Goal: Transaction & Acquisition: Download file/media

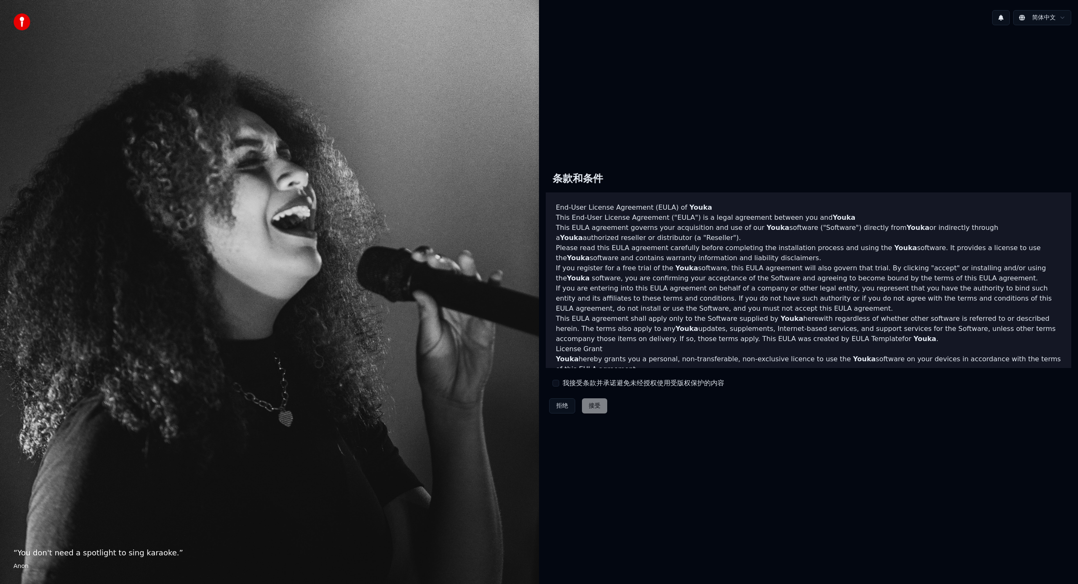
click at [558, 380] on button "我接受条款并承诺避免未经授权使用受版权保护的内容" at bounding box center [555, 383] width 7 height 7
click at [592, 408] on button "接受" at bounding box center [594, 405] width 25 height 15
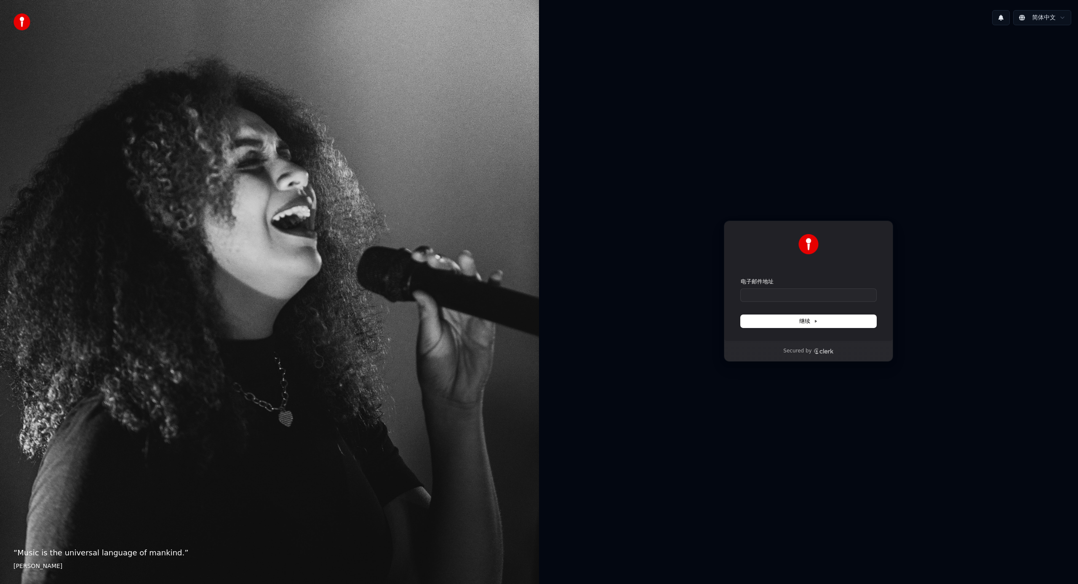
click at [1034, 25] on div "简体中文" at bounding box center [808, 17] width 539 height 29
click at [1045, 20] on html "“ Music is the universal language of mankind. ” [PERSON_NAME] 简体中文 使用 Google 登录…" at bounding box center [539, 292] width 1078 height 584
click at [957, 292] on html "“ Music is the universal language of mankind. ” [PERSON_NAME] 简体中文 使用 Google 登录…" at bounding box center [539, 292] width 1078 height 584
click at [828, 298] on input "电子邮件地址" at bounding box center [809, 295] width 136 height 13
type input "*"
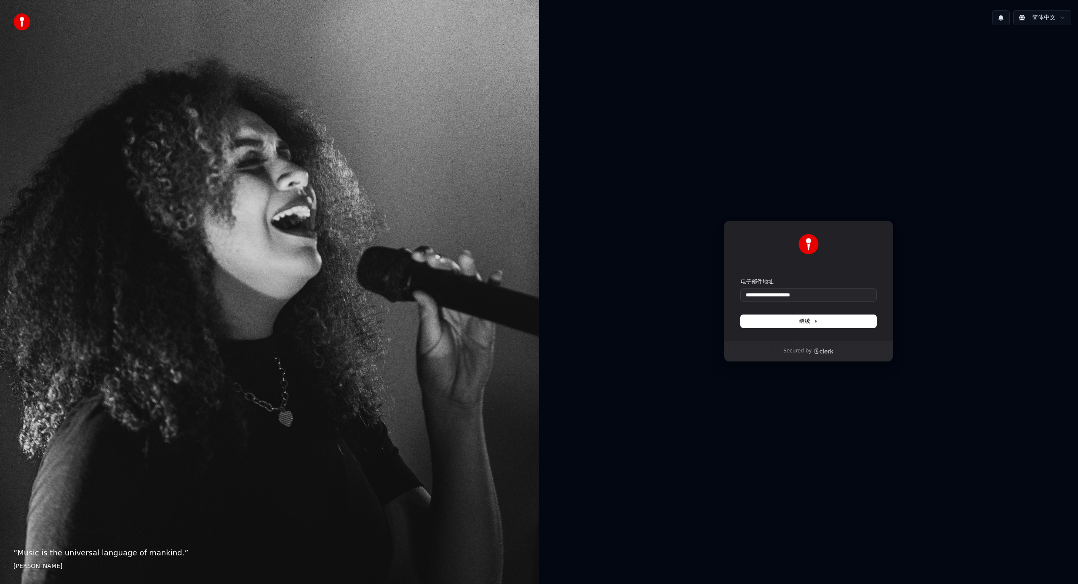
click at [819, 323] on button "继续" at bounding box center [809, 321] width 136 height 13
type input "**********"
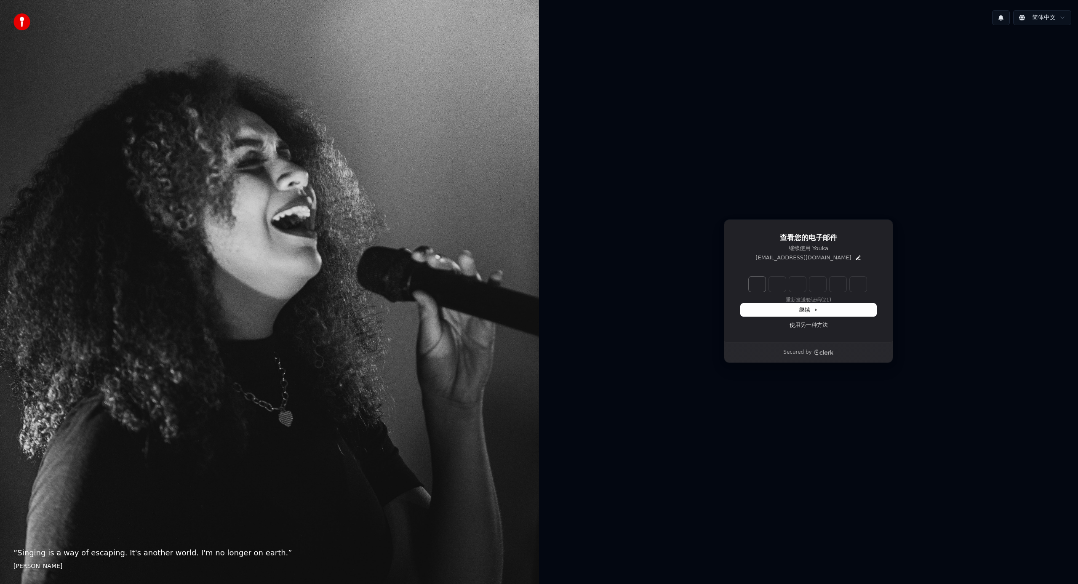
type input "******"
type input "*"
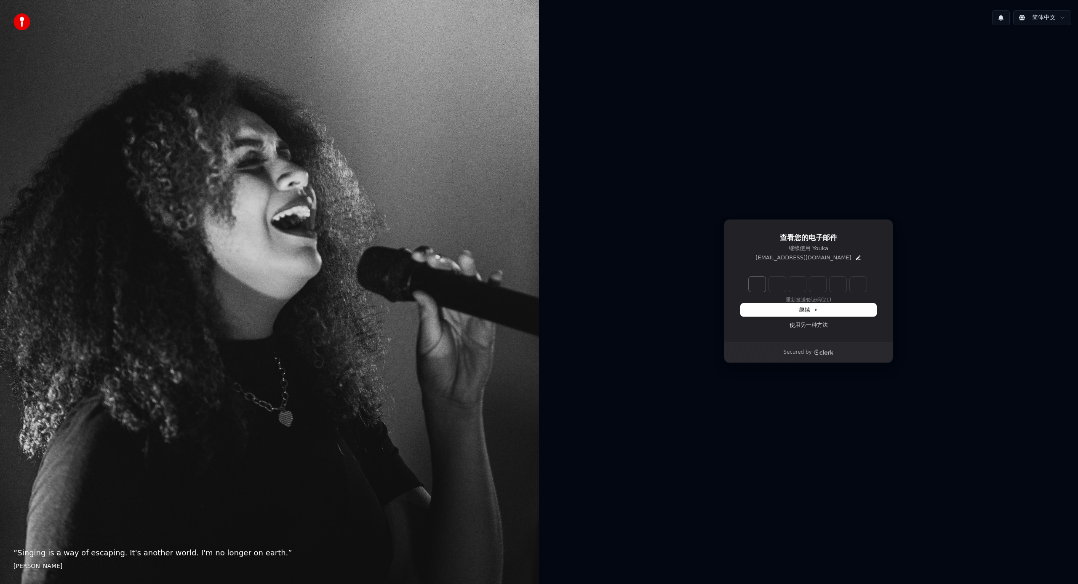
type input "*"
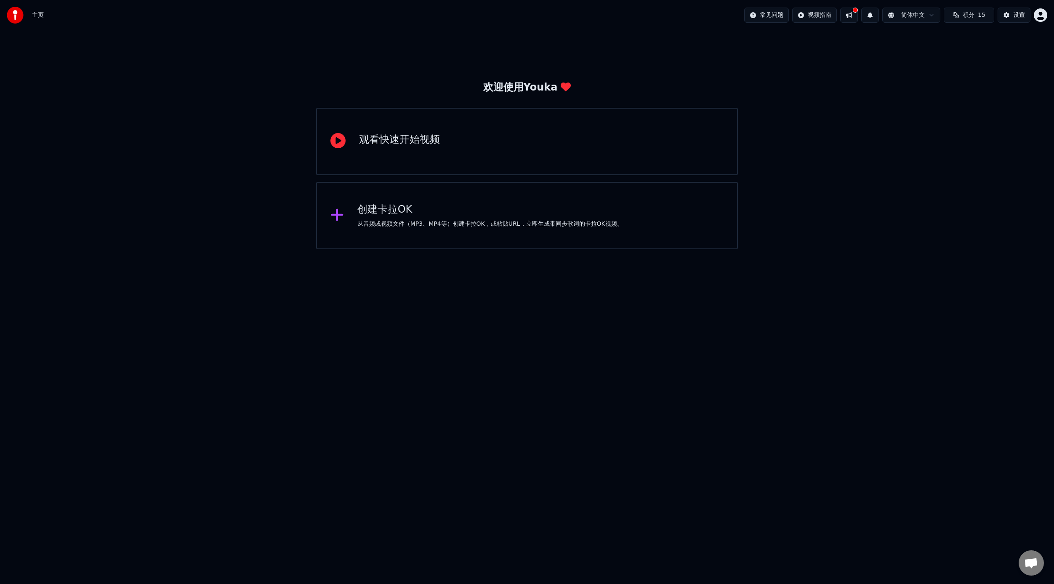
click at [392, 215] on div "创建卡拉OK" at bounding box center [490, 209] width 266 height 13
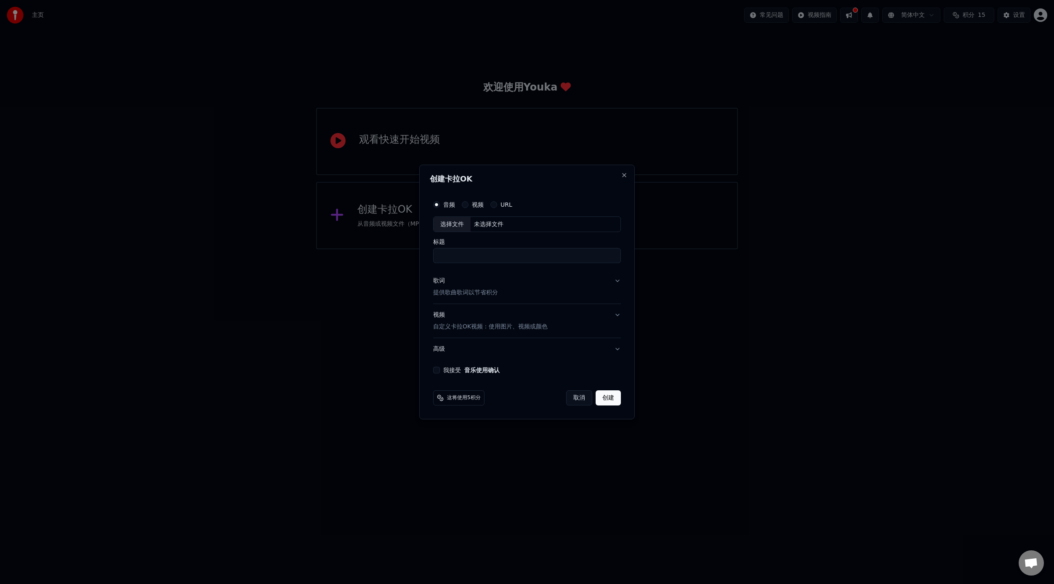
click at [504, 208] on label "URL" at bounding box center [507, 205] width 12 height 6
click at [497, 208] on button "URL" at bounding box center [493, 204] width 7 height 7
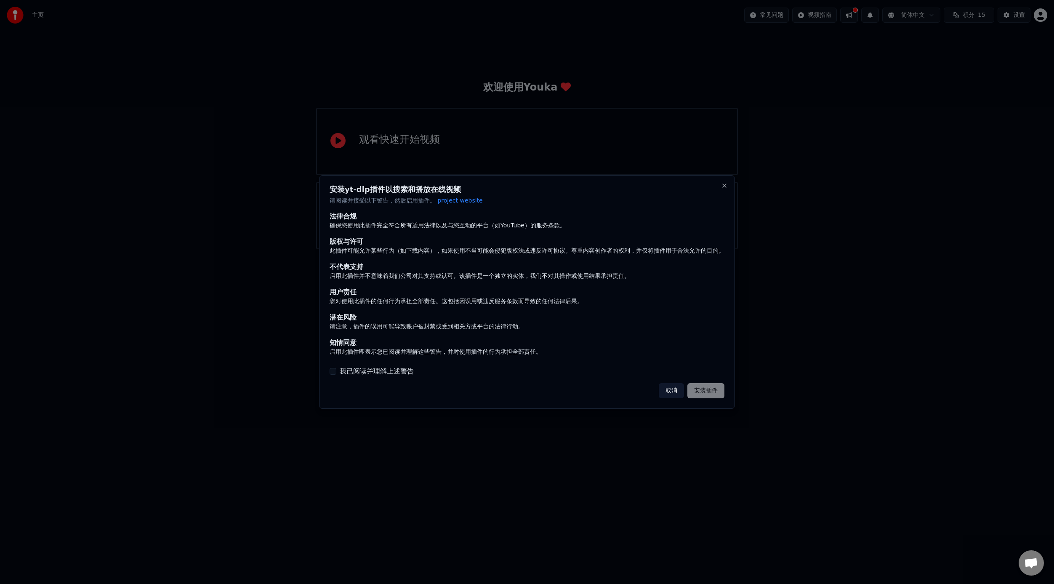
click at [384, 372] on label "我已阅读并理解上述警告" at bounding box center [377, 371] width 74 height 10
click at [336, 372] on button "我已阅读并理解上述警告" at bounding box center [333, 371] width 7 height 7
click at [706, 392] on button "安装插件" at bounding box center [705, 390] width 37 height 15
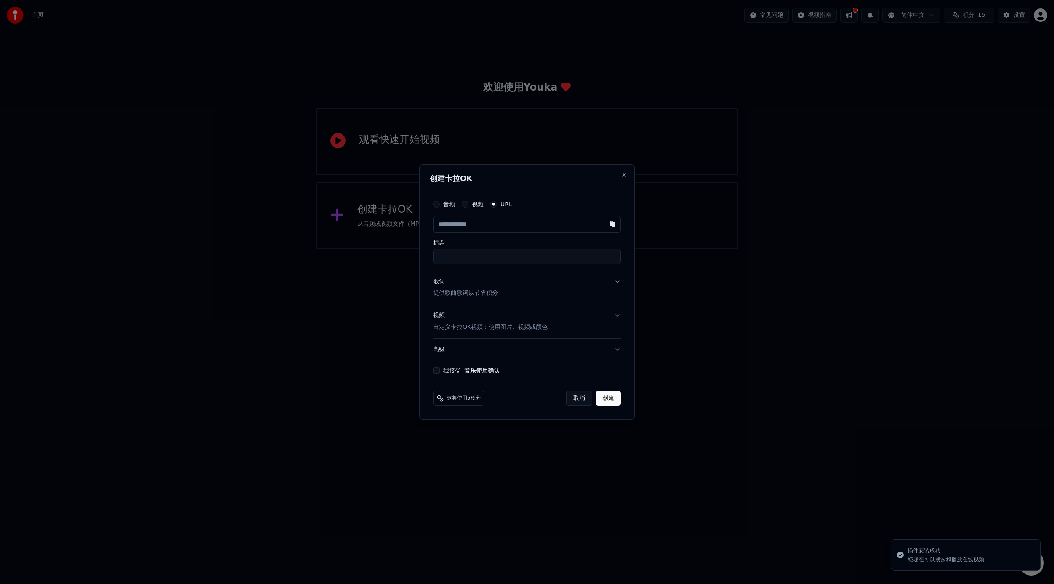
click at [504, 228] on input "text" at bounding box center [527, 224] width 188 height 17
type input "**********"
click at [616, 282] on button "歌词 提供歌曲歌词以节省积分" at bounding box center [527, 288] width 188 height 34
type input "**********"
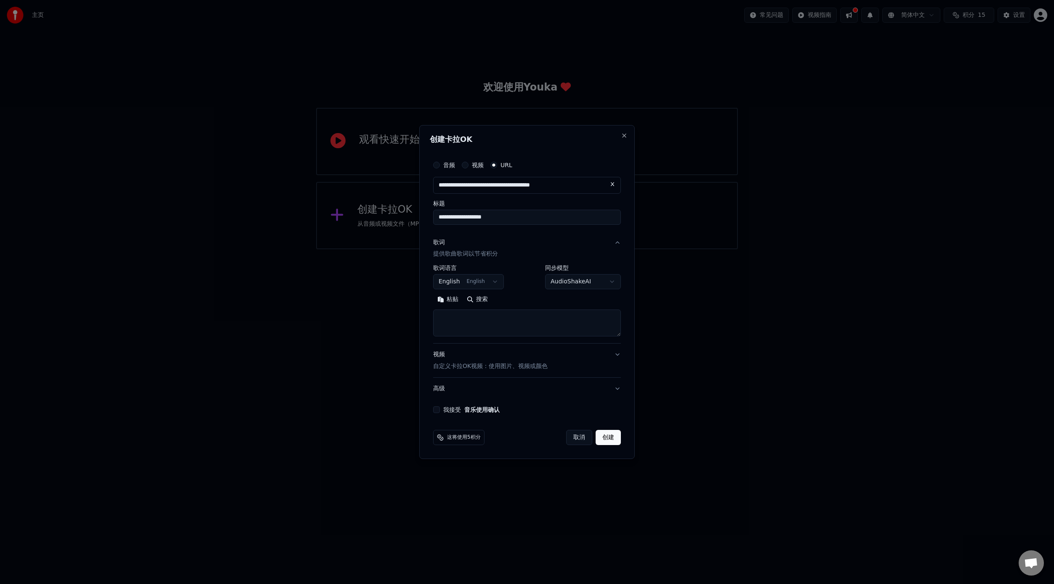
click at [496, 282] on button "English English" at bounding box center [468, 281] width 71 height 15
select select "**"
click at [621, 243] on button "歌词 提供歌曲歌词以节省积分" at bounding box center [527, 249] width 188 height 34
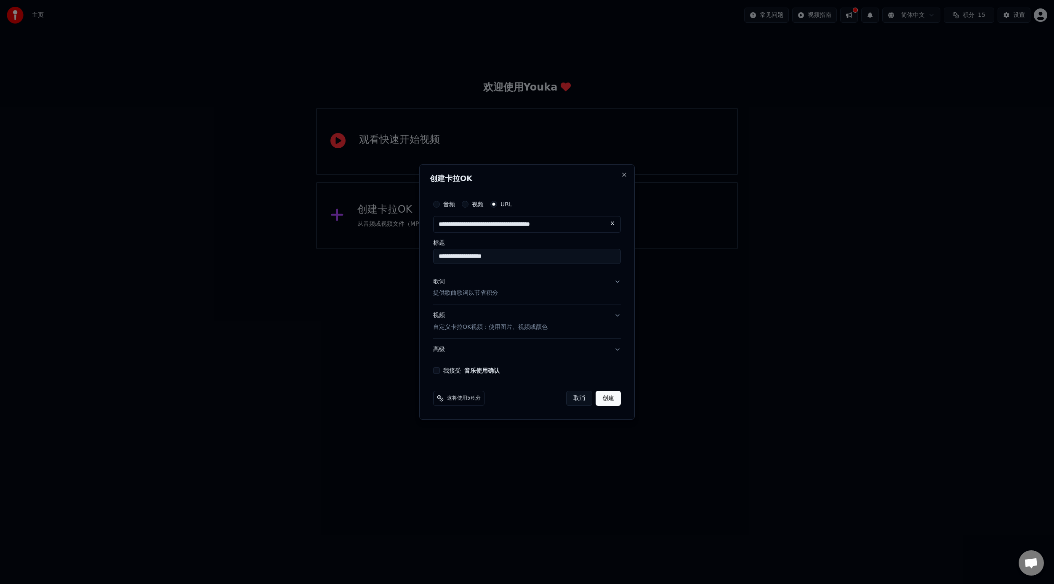
click at [618, 280] on button "歌词 提供歌曲歌词以节省积分" at bounding box center [527, 288] width 188 height 34
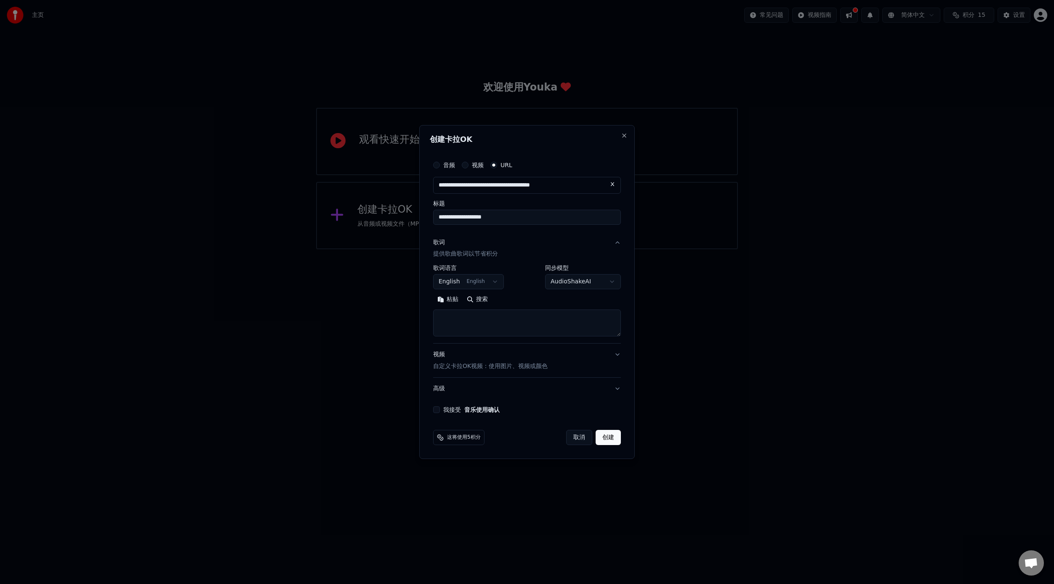
click at [610, 286] on button "AudioShakeAI" at bounding box center [583, 281] width 76 height 15
click at [501, 325] on div at bounding box center [527, 292] width 1054 height 584
click at [610, 360] on button "视频 自定义卡拉OK视频：使用图片、视频或颜色" at bounding box center [527, 361] width 188 height 34
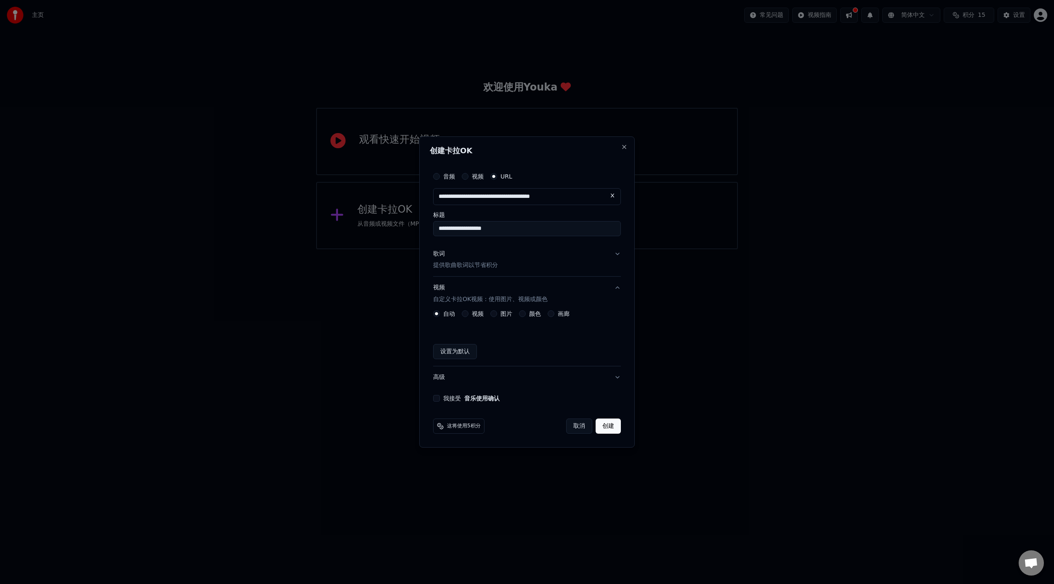
click at [618, 290] on button "视频 自定义卡拉OK视频：使用图片、视频或颜色" at bounding box center [527, 294] width 188 height 34
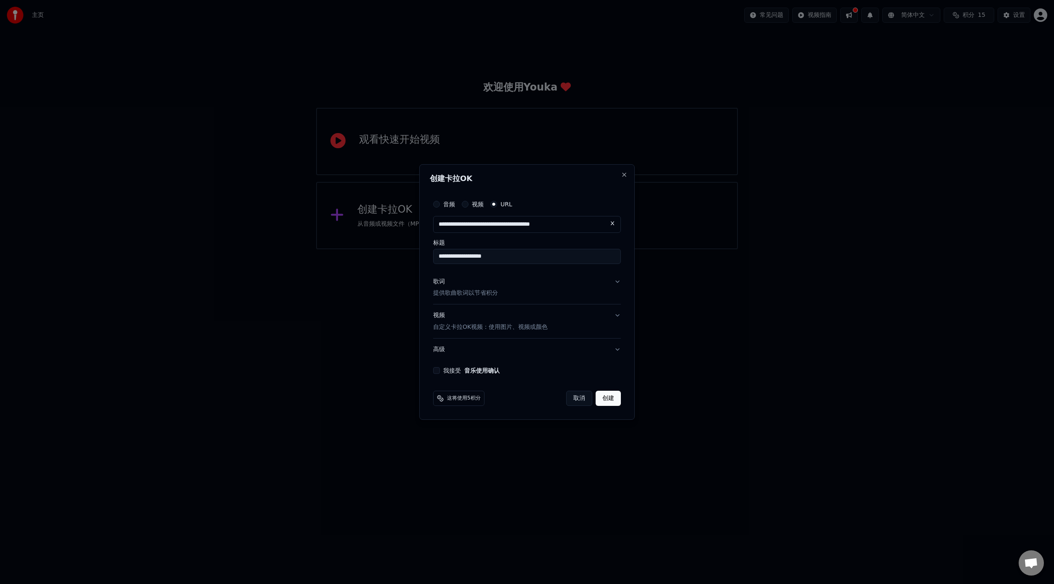
click at [486, 374] on div "**********" at bounding box center [527, 284] width 194 height 185
click at [436, 372] on button "我接受 音乐使用确认" at bounding box center [436, 370] width 7 height 7
click at [618, 349] on button "高级" at bounding box center [527, 349] width 188 height 22
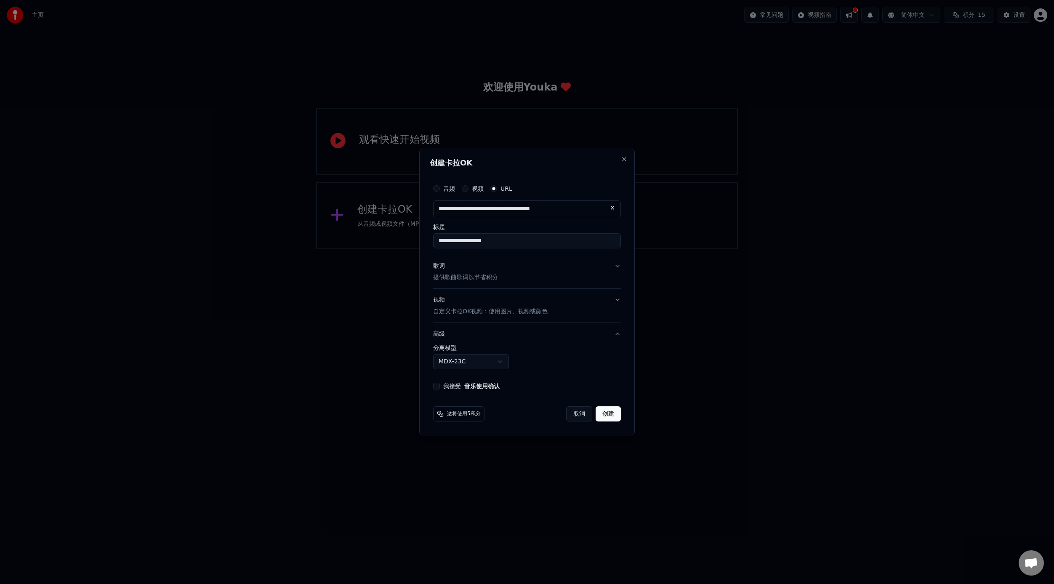
click at [618, 336] on button "高级" at bounding box center [527, 334] width 188 height 22
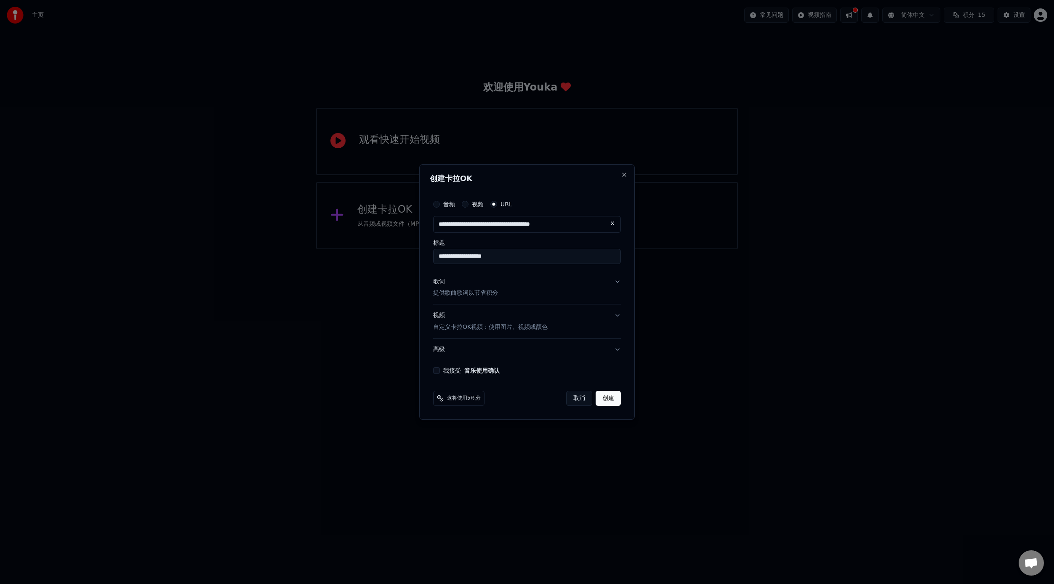
click at [615, 282] on button "歌词 提供歌曲歌词以节省积分" at bounding box center [527, 288] width 188 height 34
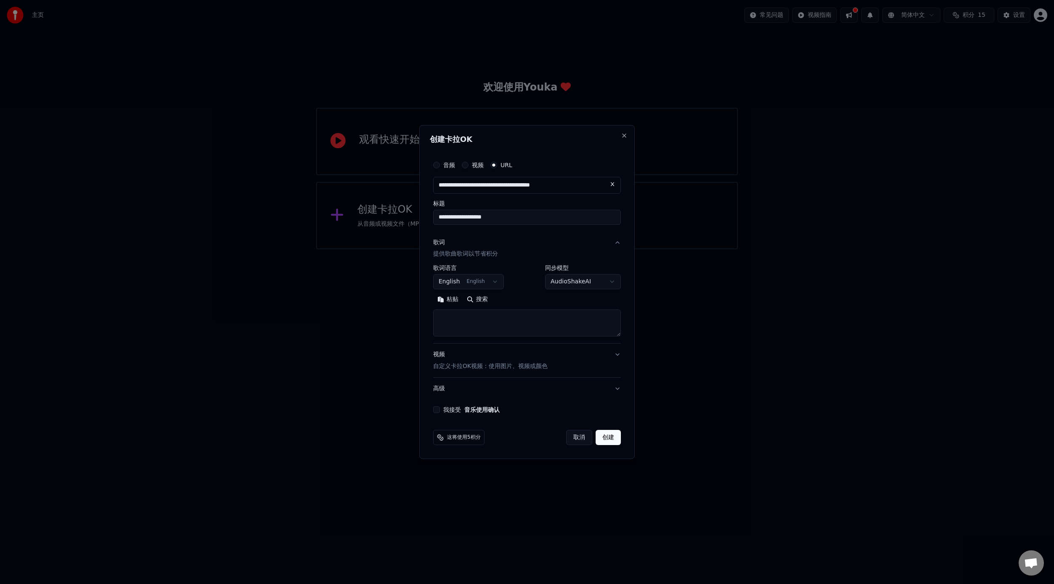
click at [543, 318] on textarea at bounding box center [527, 323] width 188 height 27
click at [483, 304] on button "搜索" at bounding box center [477, 299] width 29 height 13
type textarea "**********"
click at [503, 322] on textarea "**********" at bounding box center [527, 323] width 188 height 27
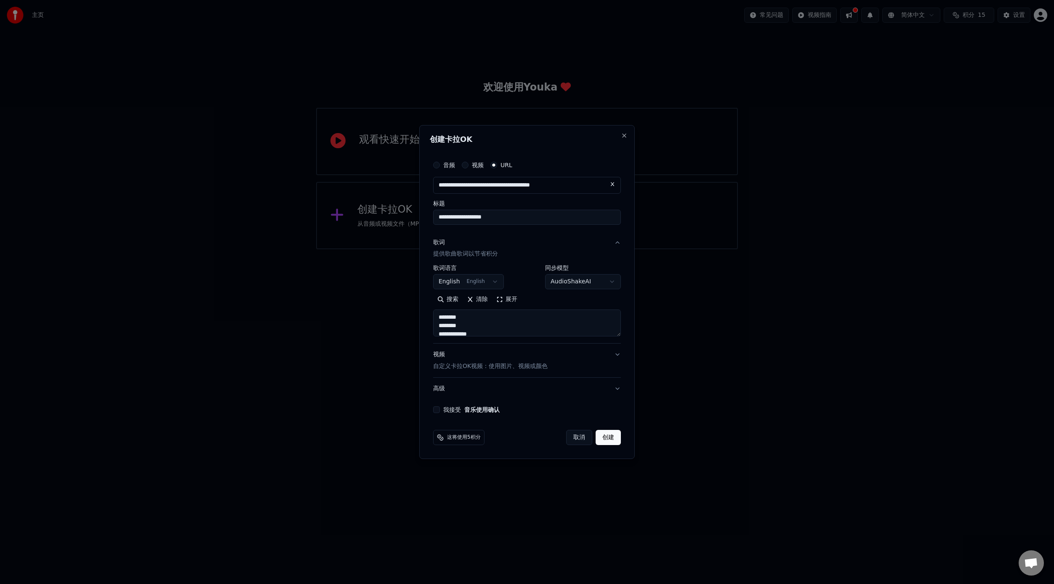
click at [477, 300] on button "清除" at bounding box center [477, 299] width 29 height 13
click at [533, 219] on input "**********" at bounding box center [527, 217] width 188 height 15
type input "**********"
click at [481, 298] on button "搜索" at bounding box center [477, 299] width 29 height 13
click at [609, 439] on button "创建" at bounding box center [608, 437] width 25 height 15
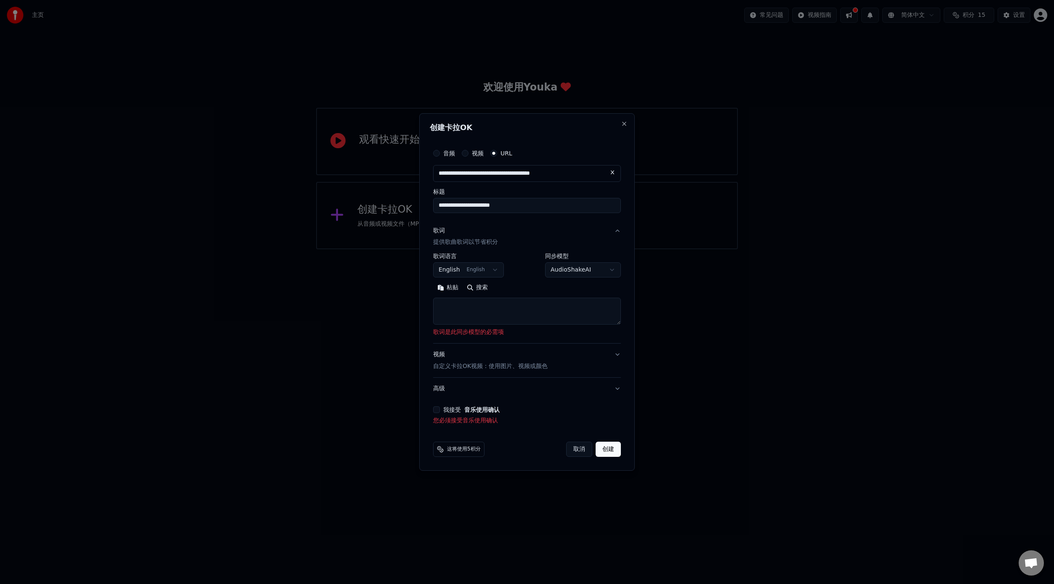
click at [436, 410] on button "我接受 音乐使用确认" at bounding box center [436, 409] width 7 height 7
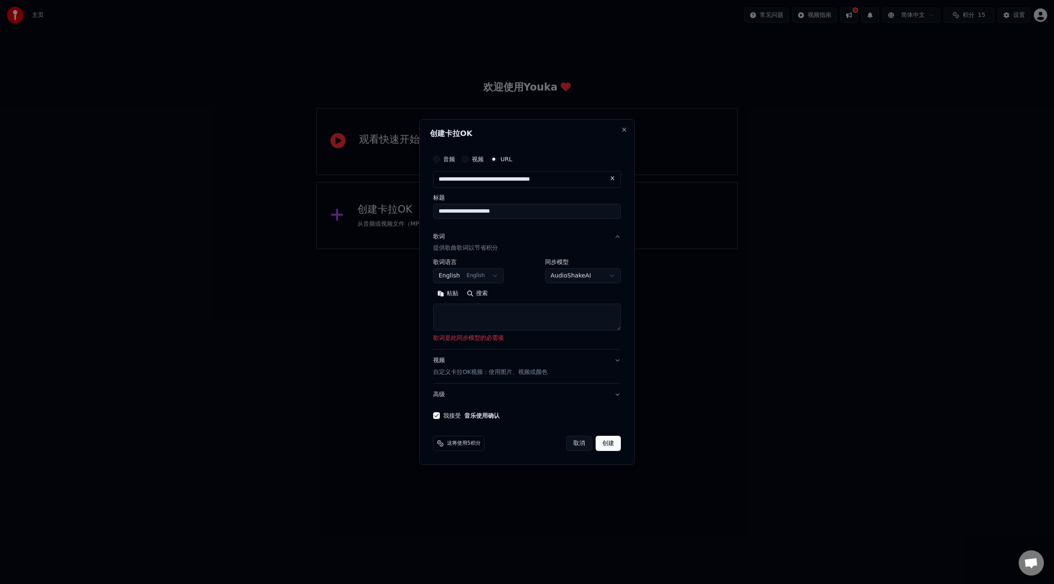
click at [617, 237] on button "歌词 提供歌曲歌词以节省积分" at bounding box center [527, 243] width 188 height 34
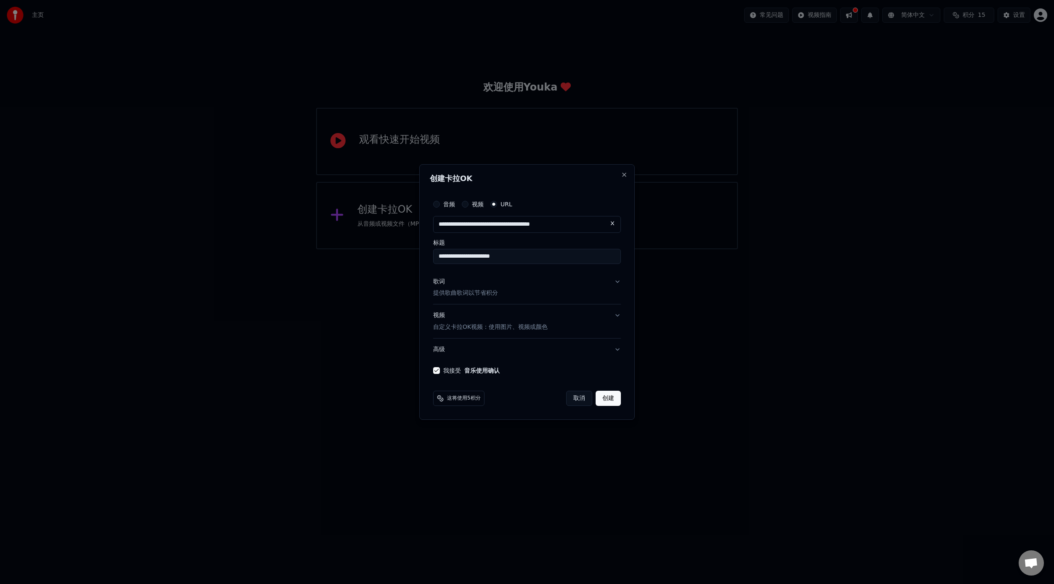
click at [610, 401] on button "创建" at bounding box center [608, 398] width 25 height 15
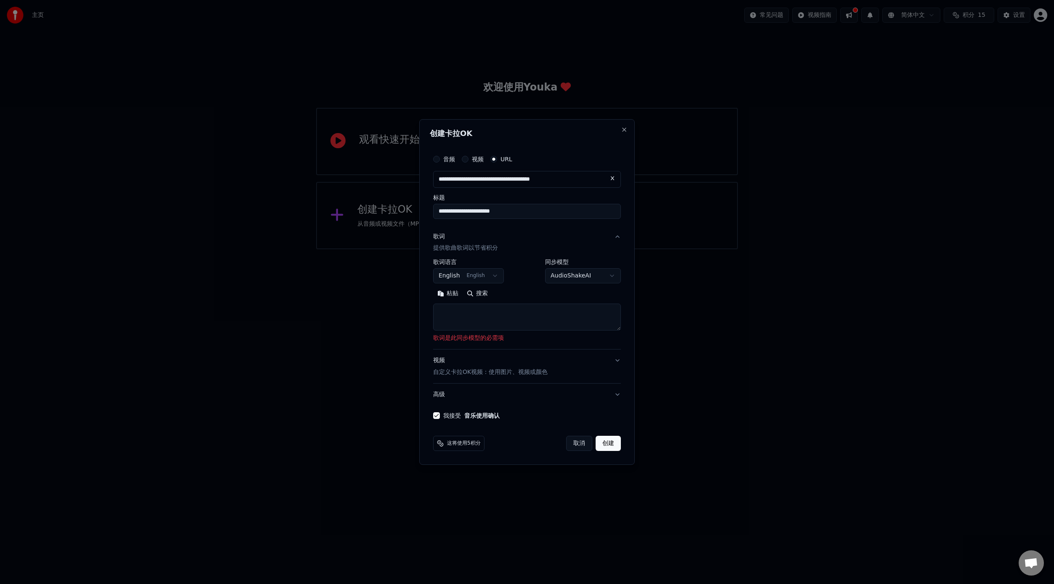
click at [510, 314] on textarea at bounding box center [527, 317] width 188 height 27
click at [480, 271] on button "English English" at bounding box center [468, 276] width 71 height 15
select select "**"
click at [480, 318] on textarea at bounding box center [527, 317] width 188 height 27
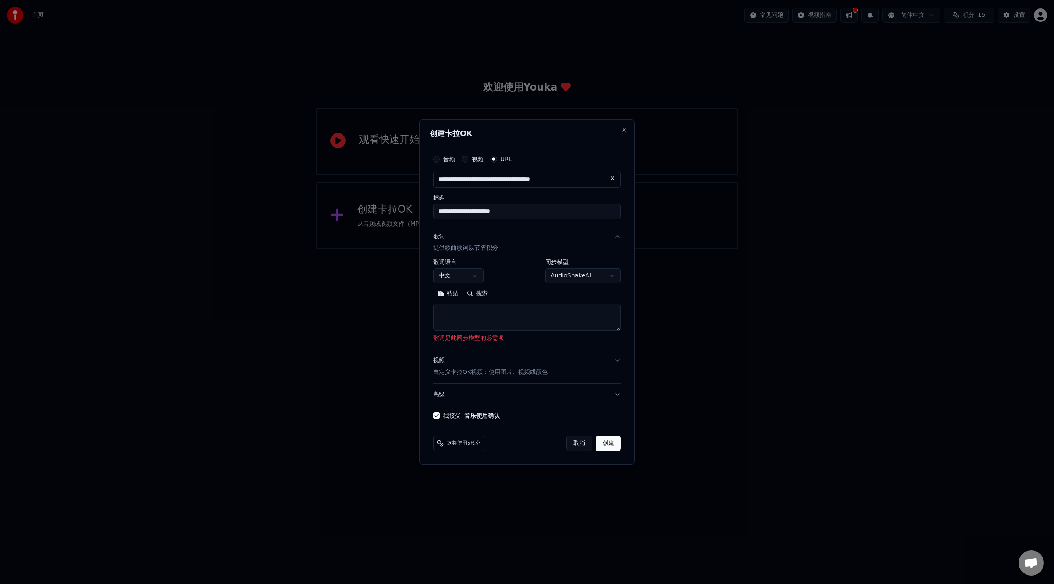
click at [476, 310] on textarea at bounding box center [527, 317] width 188 height 27
paste textarea "**********"
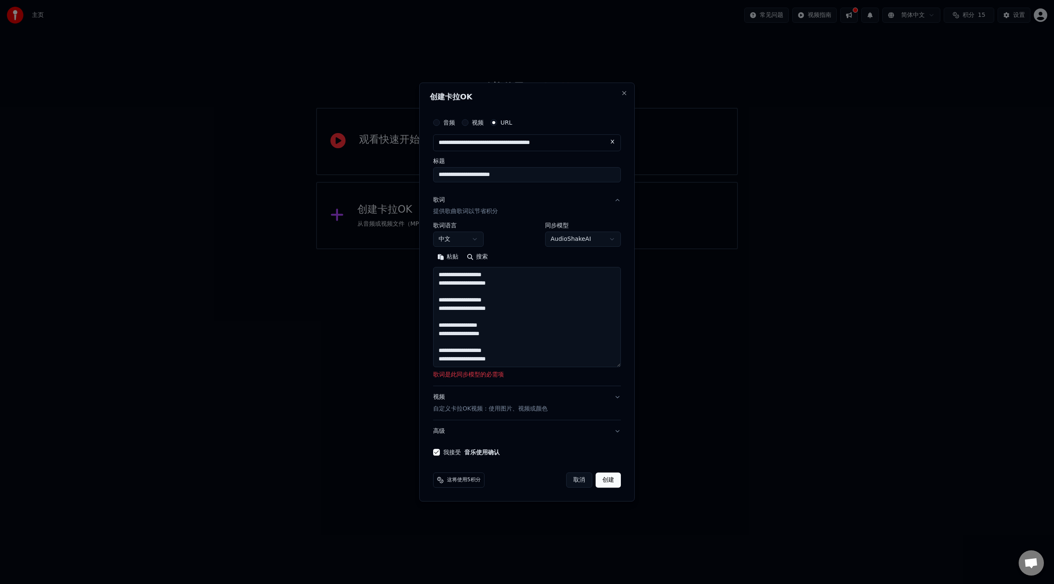
scroll to position [78, 0]
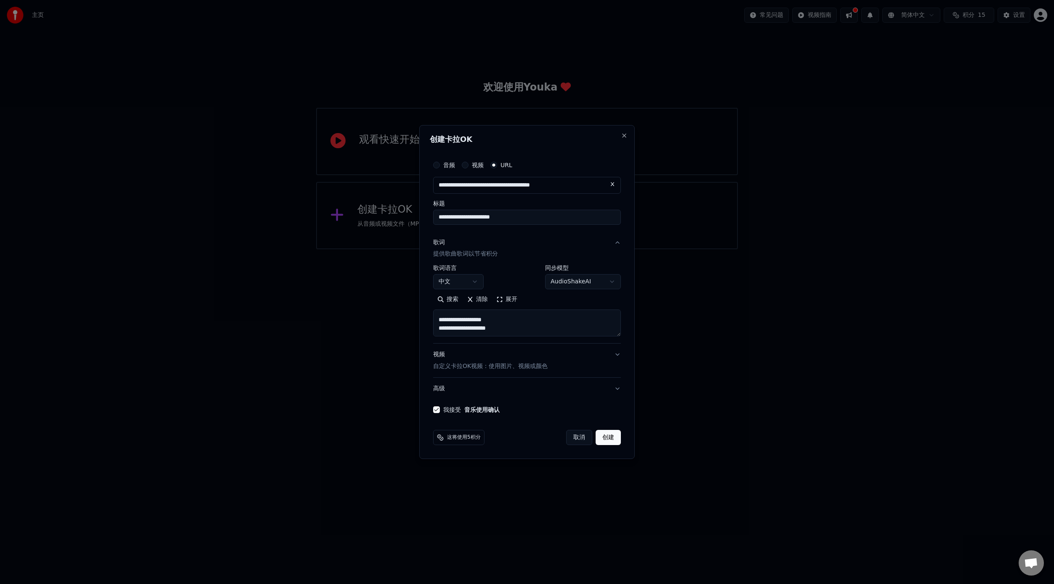
type textarea "**********"
click at [607, 433] on button "创建" at bounding box center [608, 437] width 25 height 15
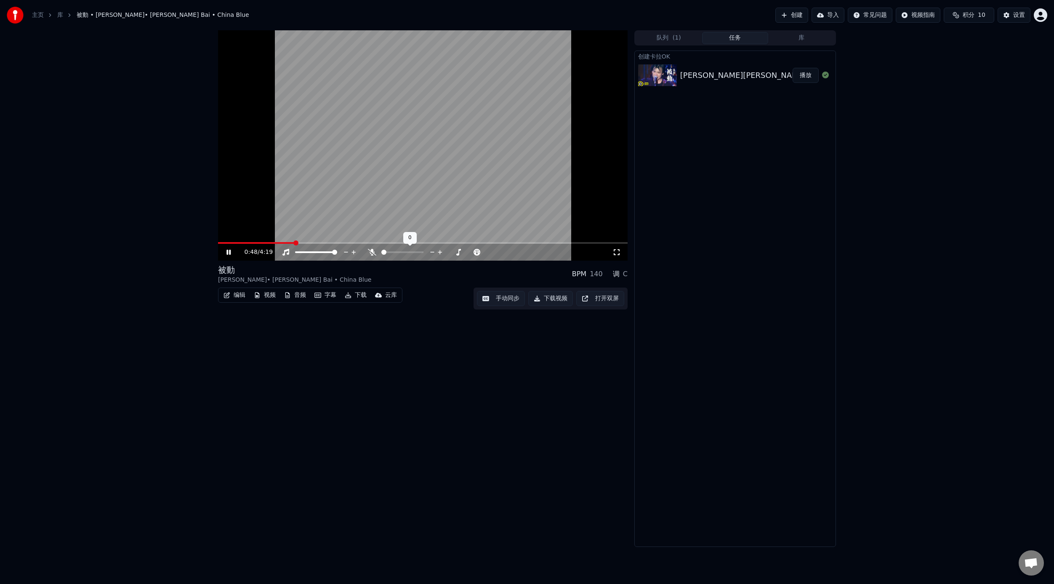
click at [374, 253] on icon at bounding box center [372, 252] width 8 height 7
click at [422, 417] on div "被動 伍佰 • Wu Bai • China Blue BPM 140 调 C 编辑 视频 音频 字幕 下载 云库 手动同步 下载视频 打开双屏" at bounding box center [423, 288] width 410 height 517
click at [372, 253] on icon at bounding box center [372, 252] width 8 height 7
click at [376, 253] on icon at bounding box center [372, 252] width 8 height 7
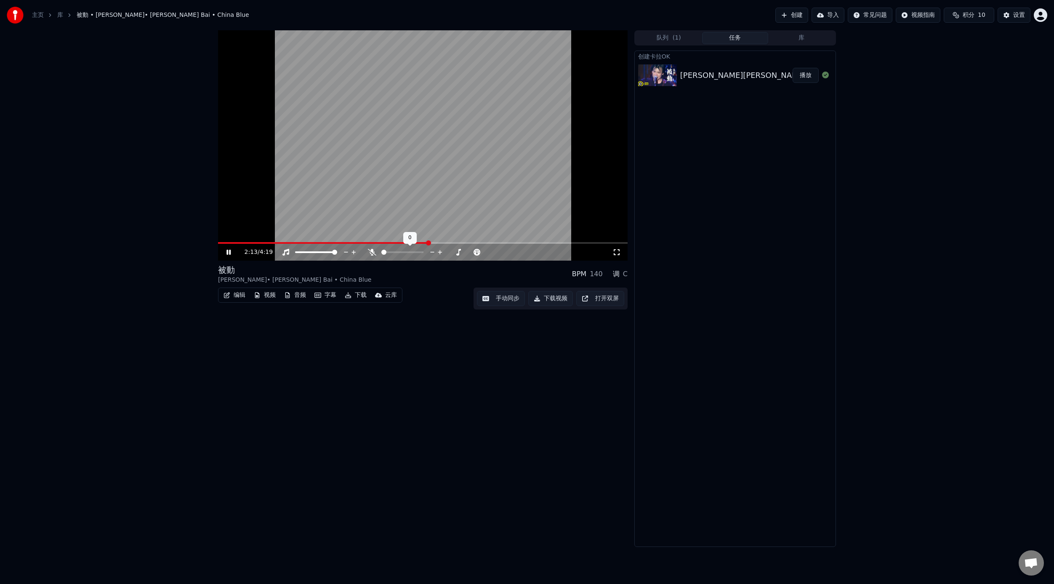
click at [376, 253] on icon at bounding box center [372, 252] width 8 height 7
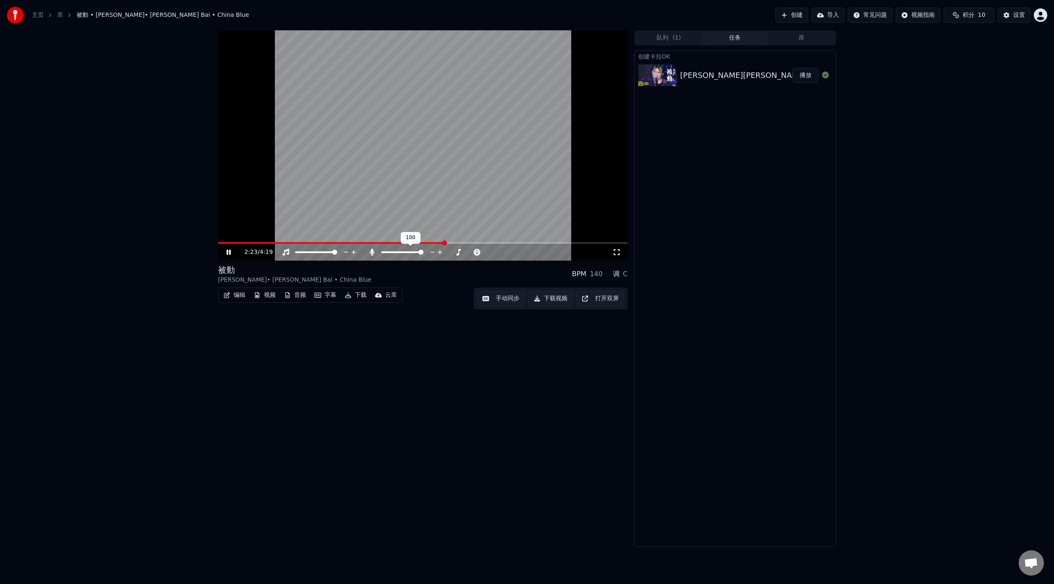
click at [376, 253] on icon at bounding box center [372, 252] width 8 height 7
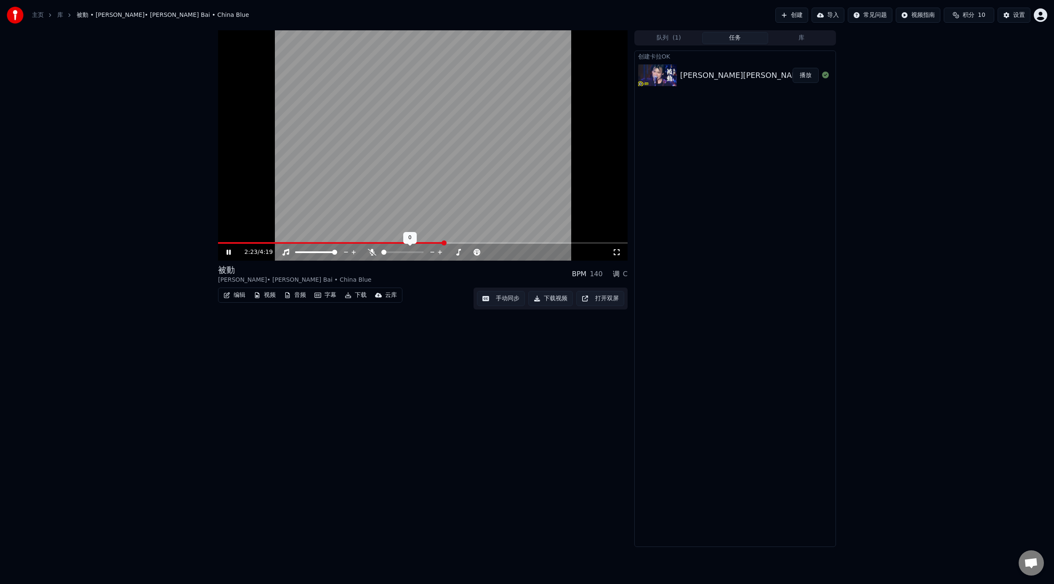
click at [376, 253] on icon at bounding box center [372, 252] width 8 height 7
click at [326, 296] on button "字幕" at bounding box center [325, 295] width 29 height 12
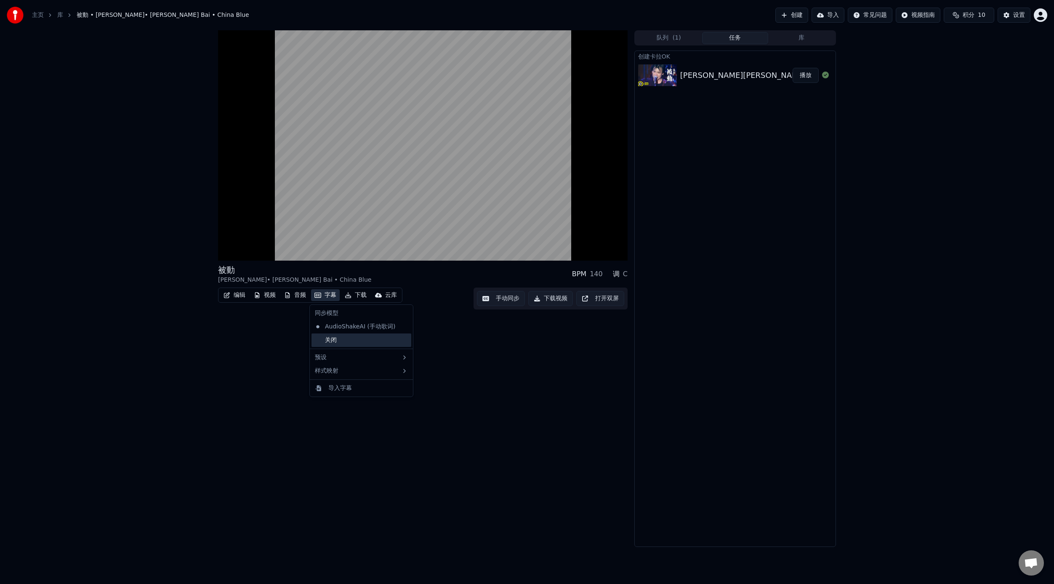
click at [327, 344] on div "关闭" at bounding box center [362, 339] width 100 height 13
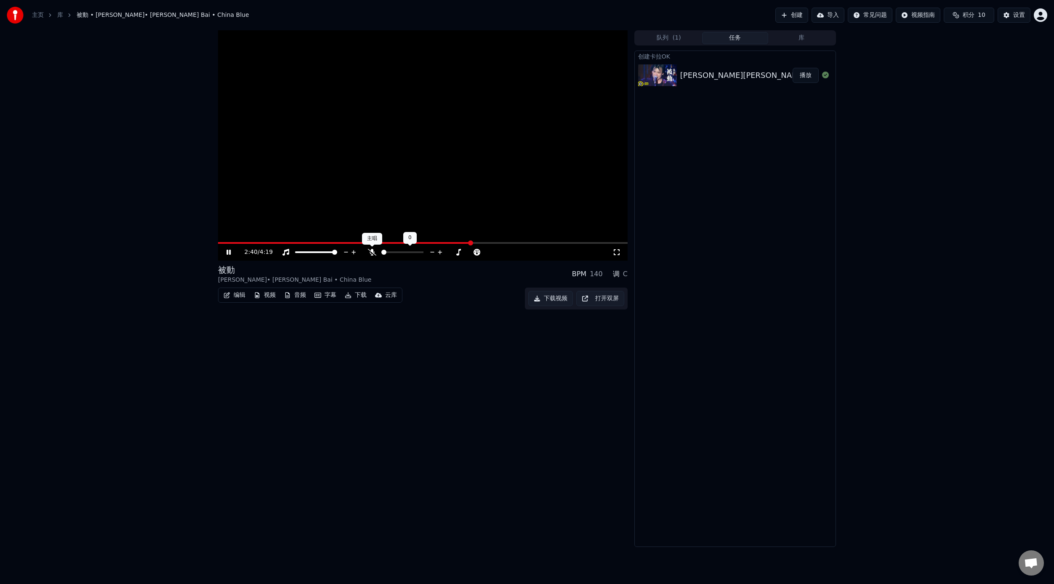
click at [373, 254] on icon at bounding box center [372, 252] width 8 height 7
click at [373, 254] on icon at bounding box center [372, 252] width 5 height 7
click at [373, 254] on icon at bounding box center [372, 252] width 8 height 7
click at [373, 254] on icon at bounding box center [372, 252] width 5 height 7
click at [373, 254] on icon at bounding box center [372, 252] width 8 height 7
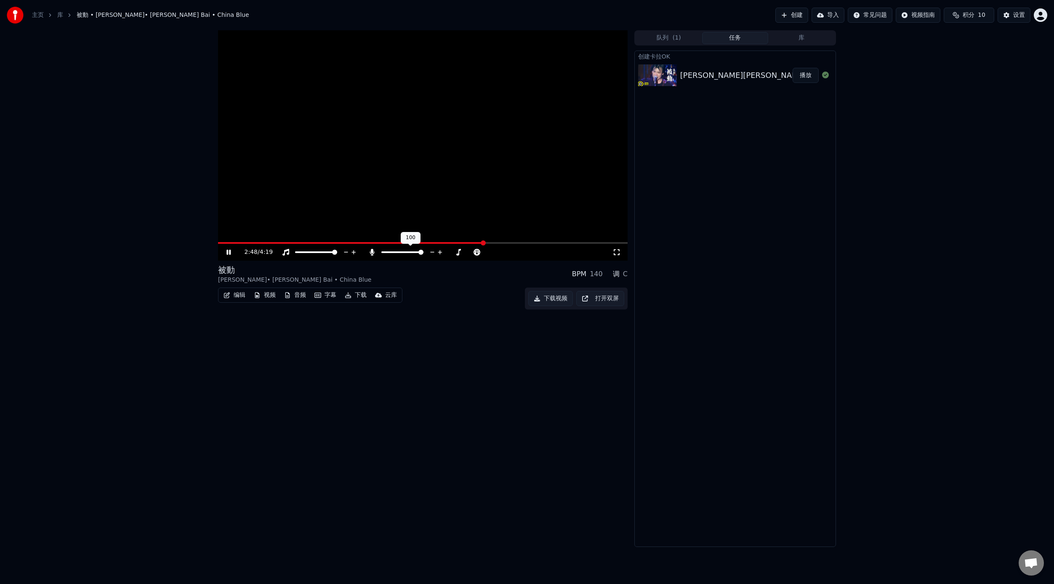
click at [373, 254] on icon at bounding box center [372, 252] width 5 height 7
click at [373, 254] on icon at bounding box center [372, 252] width 8 height 7
click at [373, 254] on icon at bounding box center [372, 252] width 5 height 7
click at [373, 254] on icon at bounding box center [372, 252] width 8 height 7
click at [373, 254] on icon at bounding box center [372, 252] width 5 height 7
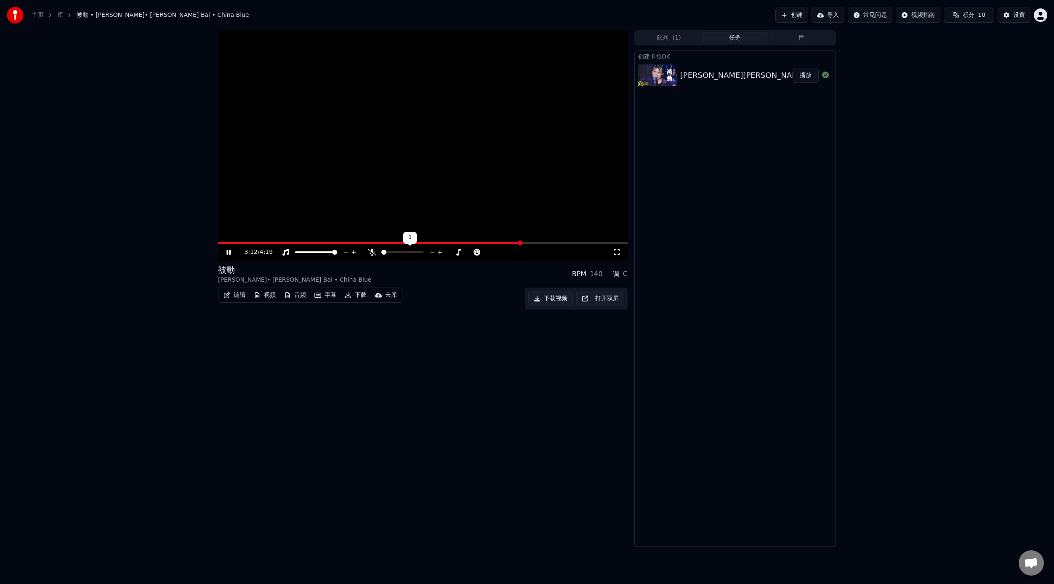
click at [373, 254] on icon at bounding box center [372, 252] width 8 height 7
click at [373, 254] on icon at bounding box center [372, 252] width 5 height 7
click at [373, 254] on icon at bounding box center [372, 252] width 8 height 7
click at [219, 243] on span at bounding box center [396, 243] width 357 height 2
click at [373, 253] on icon at bounding box center [372, 252] width 5 height 7
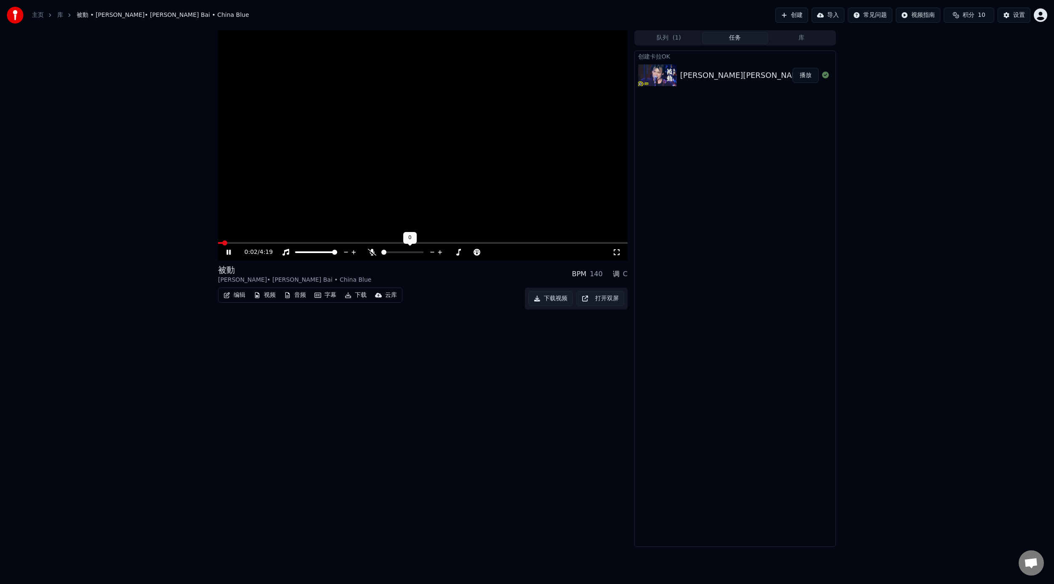
click at [373, 253] on icon at bounding box center [372, 252] width 8 height 7
click at [373, 253] on icon at bounding box center [372, 252] width 5 height 7
click at [374, 256] on div "3:25 / 4:19" at bounding box center [429, 252] width 368 height 8
click at [370, 252] on icon at bounding box center [372, 252] width 8 height 7
click at [392, 247] on span at bounding box center [391, 247] width 4 height 4
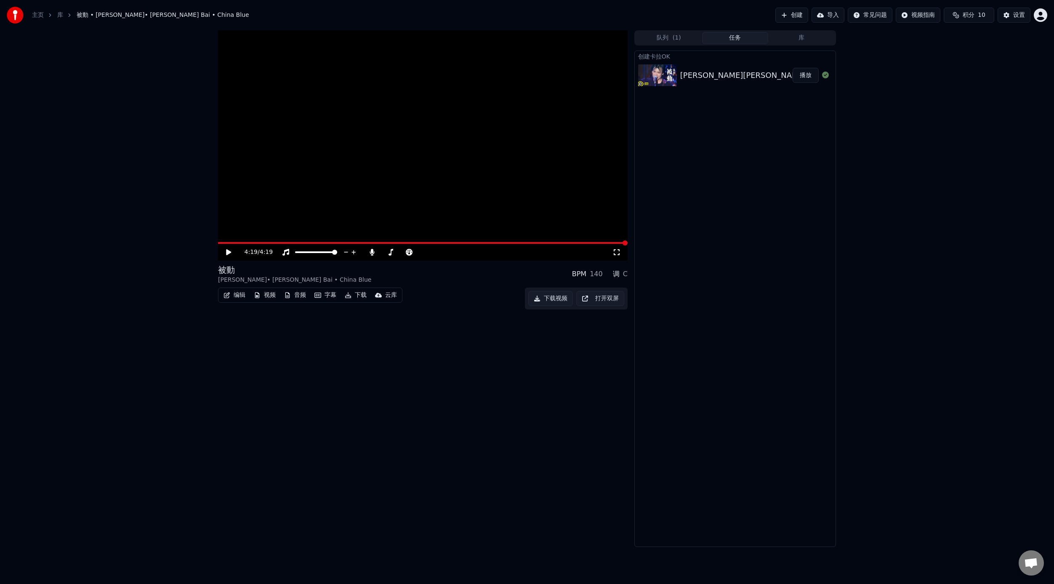
click at [231, 253] on icon at bounding box center [235, 252] width 20 height 7
click at [291, 354] on div "0:00 / 4:19 被動 伍佰 • Wu Bai • China Blue BPM 140 调 C 编辑 视频 音频 字幕 下载 云库 下载视频 打开双屏" at bounding box center [423, 288] width 410 height 517
click at [547, 299] on button "下载视频" at bounding box center [550, 298] width 45 height 15
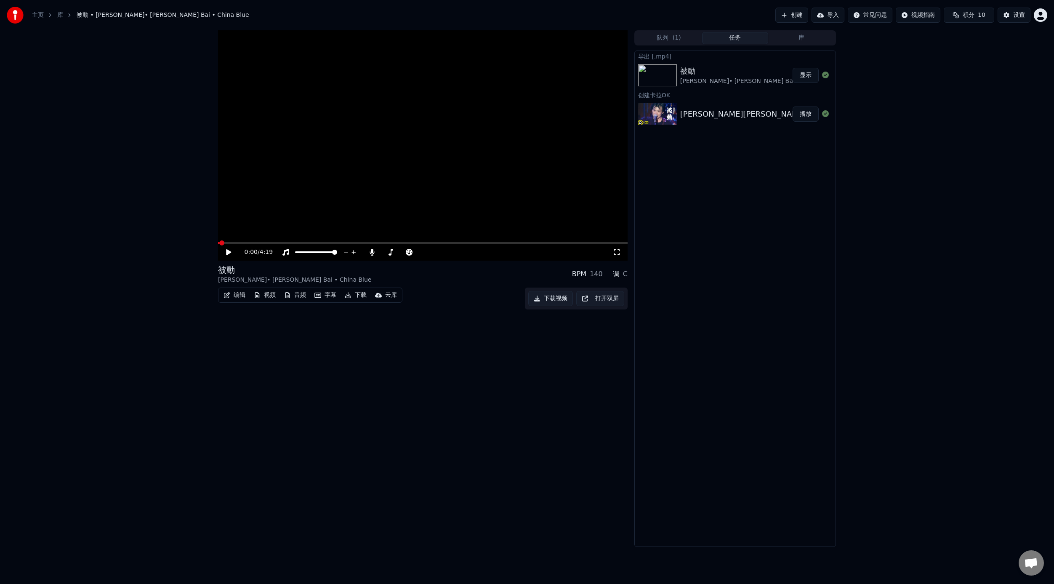
click at [717, 86] on div "被動 伍佰 • Wu Bai • China Blue 显示" at bounding box center [735, 75] width 201 height 29
click at [778, 298] on div "导出 [.mp4] 被動 伍佰 • Wu Bai • China Blue 显示 创建卡拉OK 伍佰 Wu Bai&China Blue, 被動 播放" at bounding box center [735, 299] width 202 height 496
